Goal: Book appointment/travel/reservation

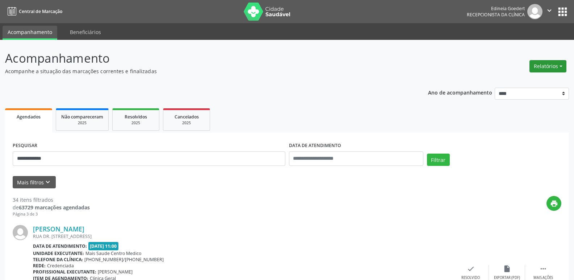
click at [546, 67] on button "Relatórios" at bounding box center [547, 66] width 37 height 12
click at [511, 81] on link "Agendamentos" at bounding box center [528, 82] width 78 height 10
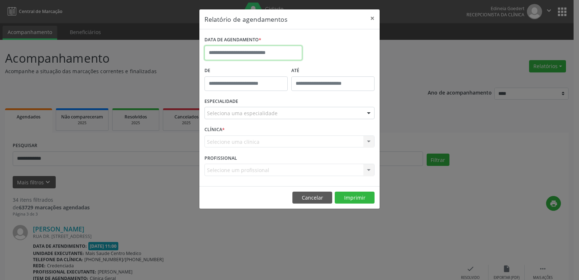
click at [260, 55] on input "text" at bounding box center [254, 53] width 98 height 14
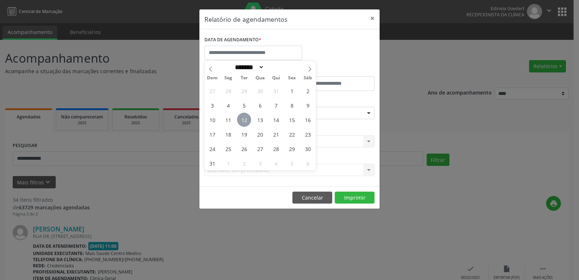
click at [245, 119] on span "12" at bounding box center [244, 120] width 14 height 14
type input "**********"
click at [245, 119] on span "12" at bounding box center [244, 120] width 14 height 14
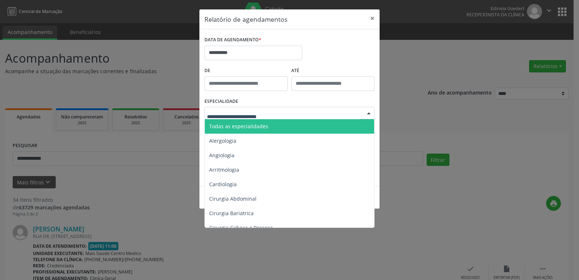
click at [252, 125] on span "Todas as especialidades" at bounding box center [238, 126] width 59 height 7
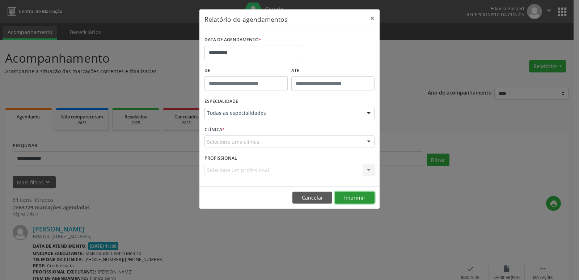
click at [354, 198] on button "Imprimir" at bounding box center [355, 198] width 40 height 12
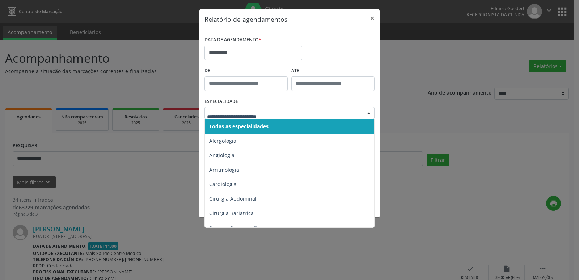
click at [268, 127] on span "Todas as especialidades" at bounding box center [238, 126] width 59 height 7
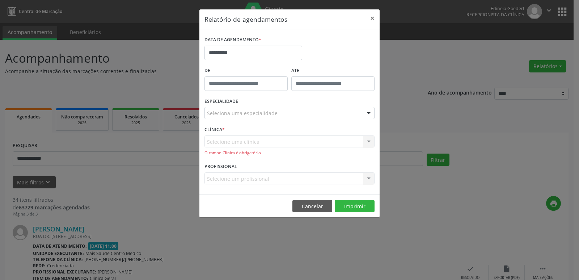
click at [265, 142] on div "Selecione uma clínica Nenhum resultado encontrado para: " " Não há nenhuma opçã…" at bounding box center [290, 145] width 170 height 21
click at [252, 178] on div "Selecione um profissional Nenhum resultado encontrado para: " " Não há nenhuma …" at bounding box center [290, 178] width 170 height 12
click at [372, 17] on button "×" at bounding box center [372, 18] width 14 height 18
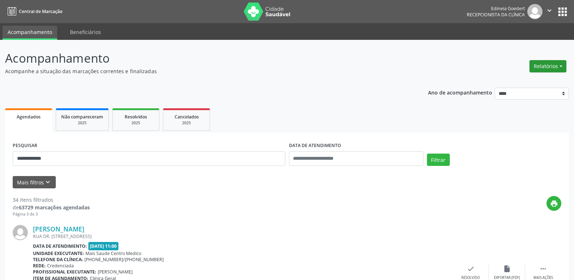
click at [552, 67] on button "Relatórios" at bounding box center [547, 66] width 37 height 12
click at [513, 83] on link "Agendamentos" at bounding box center [528, 82] width 78 height 10
select select "*"
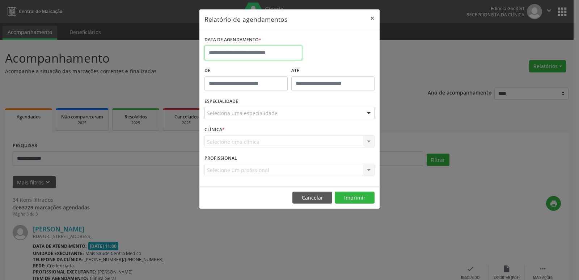
click at [251, 54] on input "text" at bounding box center [254, 53] width 98 height 14
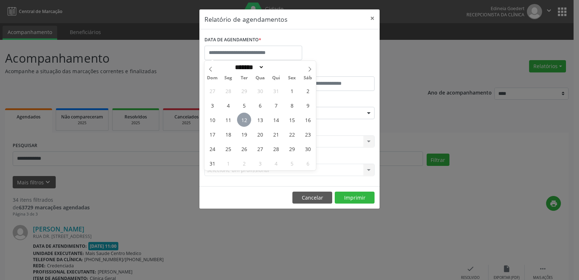
click at [246, 117] on span "12" at bounding box center [244, 120] width 14 height 14
type input "**********"
click at [246, 117] on span "12" at bounding box center [244, 120] width 14 height 14
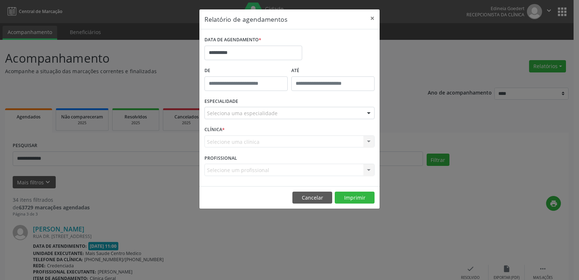
click at [244, 109] on div "Seleciona uma especialidade" at bounding box center [290, 113] width 170 height 12
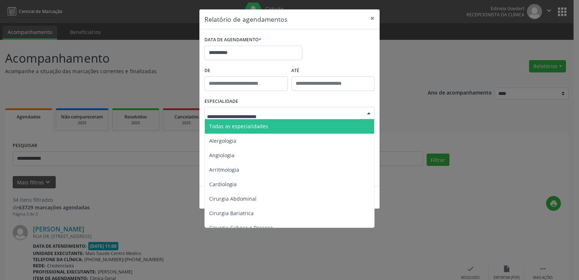
click at [242, 126] on span "Todas as especialidades" at bounding box center [238, 126] width 59 height 7
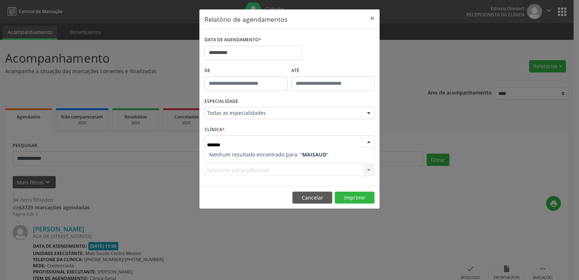
type input "********"
click at [368, 138] on div at bounding box center [369, 142] width 11 height 12
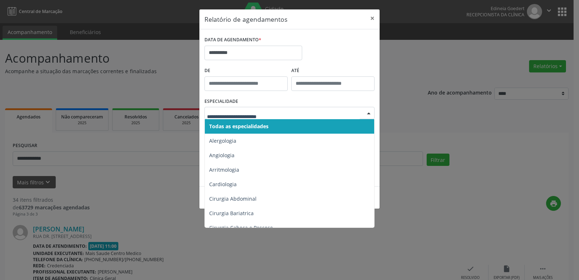
click at [368, 112] on div at bounding box center [369, 113] width 11 height 12
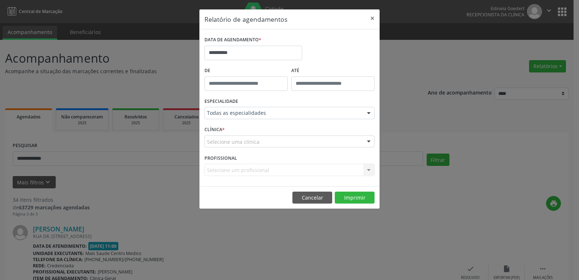
click at [368, 112] on div at bounding box center [369, 113] width 11 height 12
click at [369, 140] on div at bounding box center [369, 142] width 11 height 12
click at [257, 146] on input "text" at bounding box center [283, 145] width 153 height 14
click at [253, 144] on input "text" at bounding box center [283, 145] width 153 height 14
click at [353, 198] on button "Imprimir" at bounding box center [355, 198] width 40 height 12
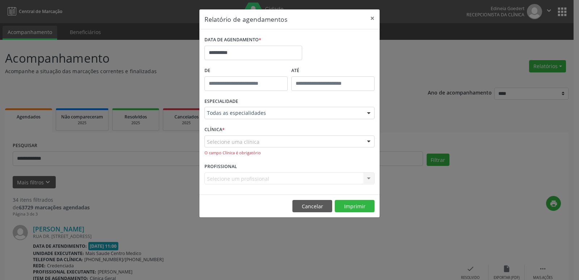
click at [275, 142] on div "Selecione uma clínica" at bounding box center [290, 141] width 170 height 12
click at [370, 143] on div at bounding box center [369, 142] width 11 height 12
click at [370, 142] on div at bounding box center [369, 142] width 11 height 12
click at [372, 20] on button "×" at bounding box center [372, 18] width 14 height 18
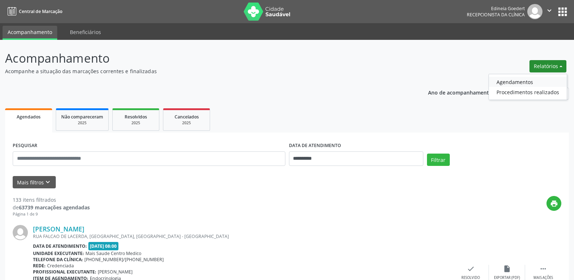
click at [520, 82] on link "Agendamentos" at bounding box center [528, 82] width 78 height 10
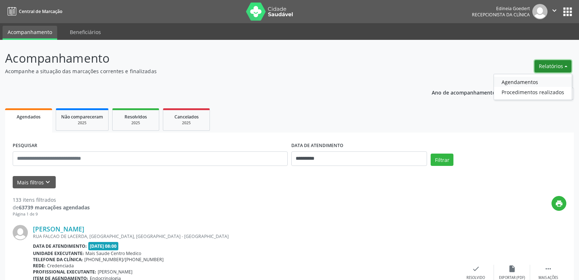
select select "*"
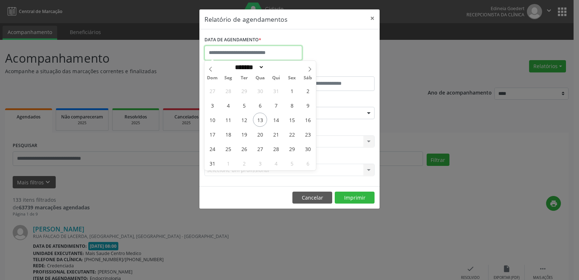
click at [264, 53] on input "text" at bounding box center [254, 53] width 98 height 14
click at [260, 118] on span "13" at bounding box center [260, 120] width 14 height 14
type input "**********"
click at [260, 118] on span "13" at bounding box center [260, 120] width 14 height 14
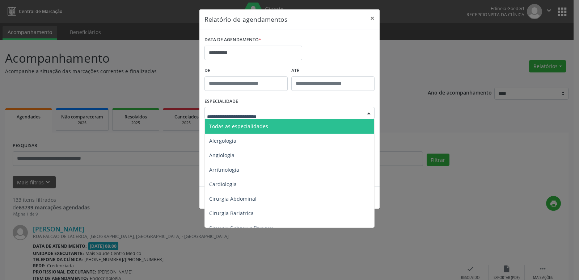
click at [255, 126] on span "Todas as especialidades" at bounding box center [238, 126] width 59 height 7
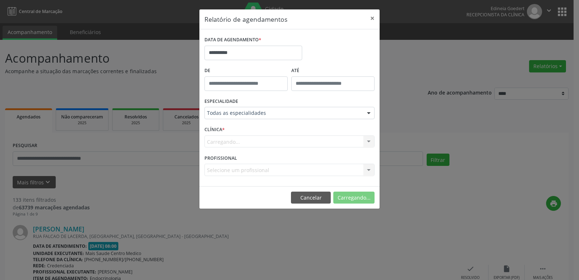
click at [259, 139] on div "Carregando... Nenhum resultado encontrado para: " " Não há nenhuma opção para s…" at bounding box center [290, 141] width 170 height 12
click at [352, 201] on button "Imprimir" at bounding box center [355, 198] width 40 height 12
